Goal: Submit feedback/report problem

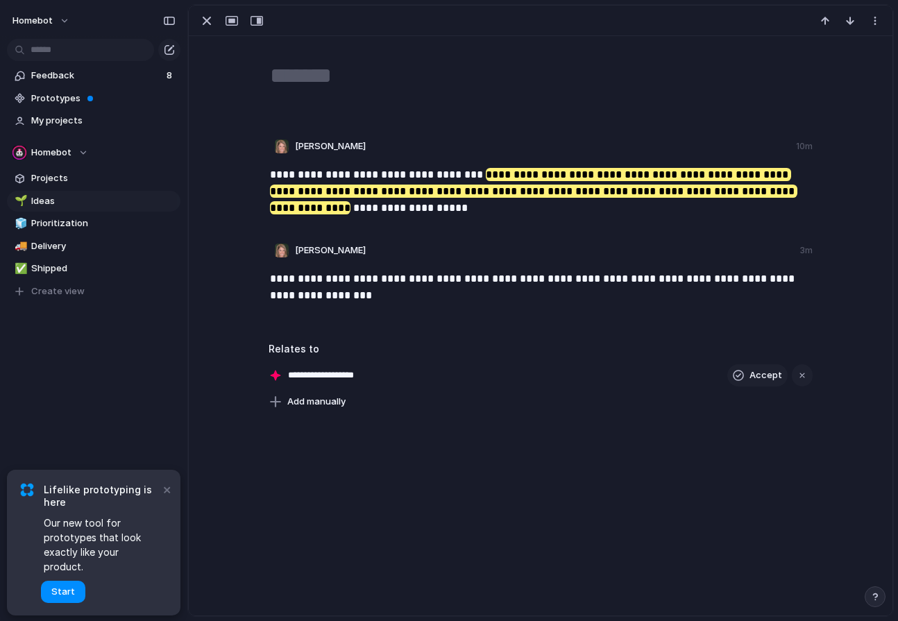
click at [350, 372] on input "**********" at bounding box center [336, 376] width 97 height 14
